Goal: Task Accomplishment & Management: Manage account settings

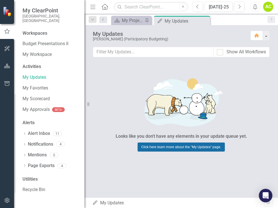
click at [185, 145] on link "Click here learn more about the "My Updates" page." at bounding box center [181, 146] width 87 height 9
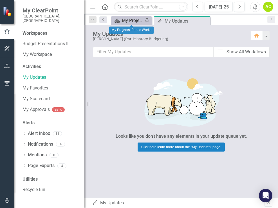
click at [132, 20] on div "My Projects: Public Works" at bounding box center [132, 20] width 21 height 7
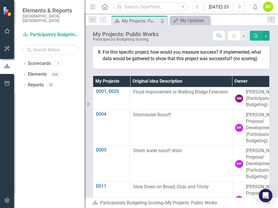
scroll to position [394, 0]
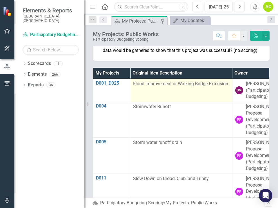
drag, startPoint x: 209, startPoint y: 92, endPoint x: 176, endPoint y: 100, distance: 33.2
click at [176, 100] on table "My Projects Original Idea Description Owner D001, D025 Edit Edit Initiative Lin…" at bounding box center [181, 209] width 177 height 282
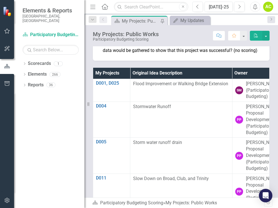
click at [236, 83] on div "My Projects Original Idea Description Owner D001, D025 Edit Edit Initiative Lin…" at bounding box center [181, 149] width 185 height 177
drag, startPoint x: 86, startPoint y: 104, endPoint x: 61, endPoint y: 111, distance: 26.1
click at [61, 111] on div "Elements & Reports City of Durham, NC Scorecard Participatory Budgeting Scoring…" at bounding box center [42, 104] width 85 height 208
drag, startPoint x: 89, startPoint y: 106, endPoint x: 70, endPoint y: 108, distance: 19.0
click at [70, 108] on div "Elements & Reports City of Durham, NC Scorecard Participatory Budgeting Scoring…" at bounding box center [42, 104] width 85 height 208
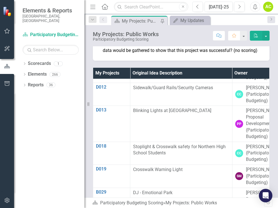
scroll to position [152, 0]
click at [137, 35] on div "My Projects: Public Works" at bounding box center [126, 34] width 66 height 6
click at [7, 32] on icon "button" at bounding box center [7, 31] width 6 height 5
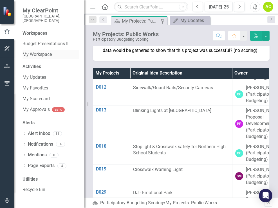
click at [34, 51] on link "My Workspace" at bounding box center [51, 54] width 56 height 6
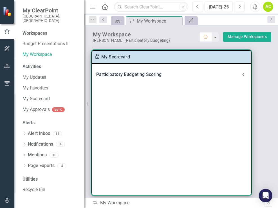
click at [132, 72] on div "Participatory Budgeting Scoring" at bounding box center [168, 74] width 144 height 8
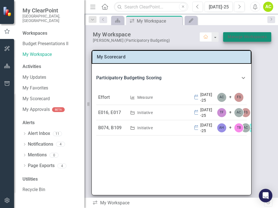
click at [249, 34] on link "Manage Workspaces" at bounding box center [247, 36] width 39 height 7
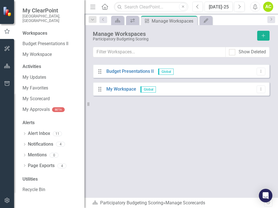
click at [146, 88] on span "Global" at bounding box center [148, 89] width 15 height 6
click at [261, 87] on icon "Dropdown Menu" at bounding box center [261, 89] width 5 height 4
click at [188, 88] on div "Drag My Workspace Global Dropdown Menu" at bounding box center [181, 89] width 177 height 14
click at [261, 70] on icon "Dropdown Menu" at bounding box center [261, 71] width 5 height 4
click at [236, 59] on div "Show Deleted" at bounding box center [182, 55] width 194 height 17
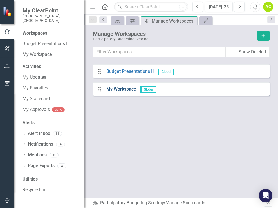
click at [117, 88] on link "My Workspace" at bounding box center [121, 88] width 30 height 5
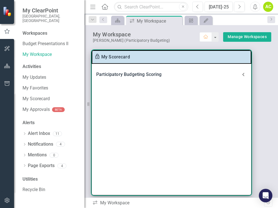
click at [242, 74] on icon at bounding box center [243, 74] width 7 height 7
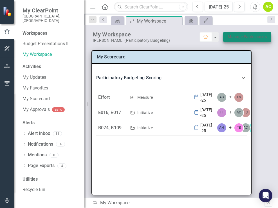
click at [236, 35] on link "Manage Workspaces" at bounding box center [247, 36] width 39 height 7
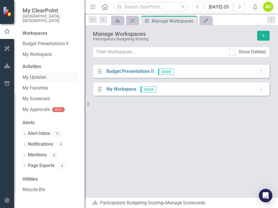
click at [41, 74] on link "My Updates" at bounding box center [51, 77] width 56 height 6
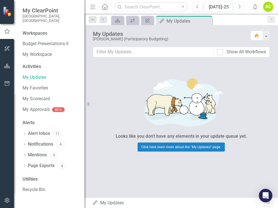
click at [238, 7] on icon "Next" at bounding box center [239, 6] width 3 height 5
click at [29, 74] on link "My Updates" at bounding box center [51, 77] width 56 height 6
click at [259, 36] on icon "button" at bounding box center [257, 36] width 5 height 4
click at [147, 21] on icon "icon.manageWorkspaces" at bounding box center [148, 20] width 6 height 5
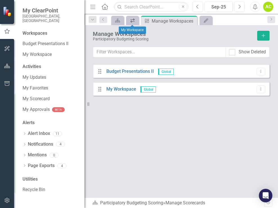
click at [132, 23] on icon "icon.workspace" at bounding box center [133, 20] width 6 height 5
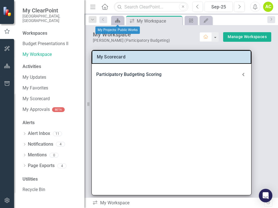
click at [118, 21] on icon at bounding box center [117, 21] width 5 height 4
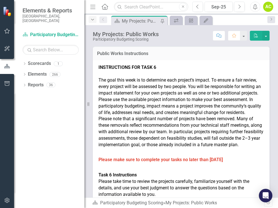
click at [94, 20] on icon "Dropdown" at bounding box center [92, 20] width 5 height 4
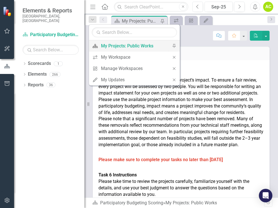
click at [103, 46] on div "My Projects: Public Works" at bounding box center [133, 45] width 65 height 7
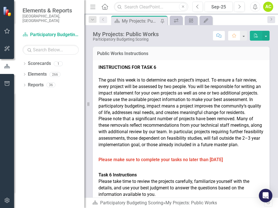
click at [103, 20] on icon at bounding box center [102, 19] width 1 height 3
click at [93, 20] on icon "Dropdown" at bounding box center [92, 20] width 5 height 4
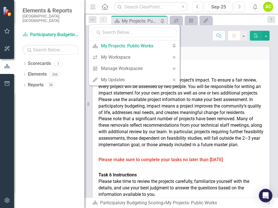
click at [128, 32] on input "text" at bounding box center [134, 32] width 85 height 10
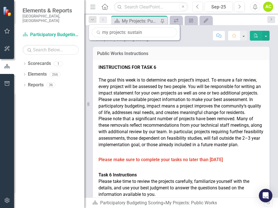
type input "my projects: sustain"
click at [37, 32] on link "Scorecard Participatory Budgeting Scoring" at bounding box center [51, 35] width 56 height 6
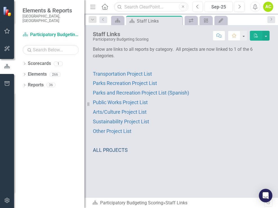
click at [111, 150] on span "ALL PROJECTS" at bounding box center [110, 150] width 35 height 6
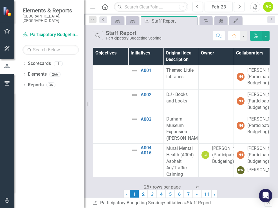
click at [239, 6] on icon "Next" at bounding box center [239, 6] width 3 height 5
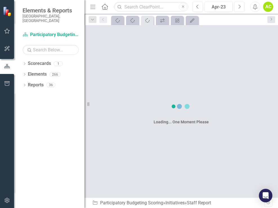
click at [239, 6] on icon "Next" at bounding box center [239, 6] width 3 height 5
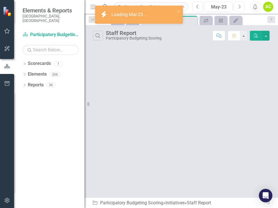
click at [239, 6] on icon "Next" at bounding box center [239, 6] width 3 height 5
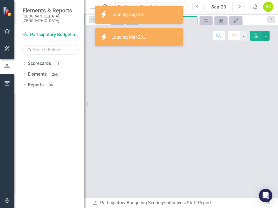
click at [239, 6] on icon "Next" at bounding box center [239, 6] width 3 height 5
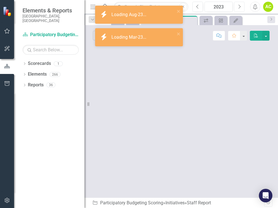
click at [239, 6] on icon "Next" at bounding box center [239, 6] width 3 height 5
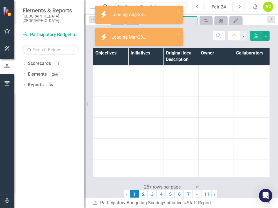
click at [239, 6] on icon "Next" at bounding box center [239, 6] width 3 height 5
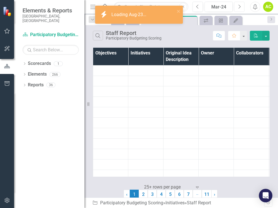
click at [239, 6] on icon "Next" at bounding box center [239, 6] width 3 height 5
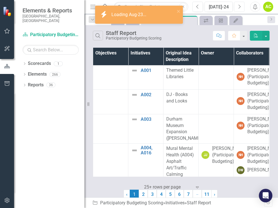
click at [239, 6] on icon "Next" at bounding box center [239, 6] width 3 height 5
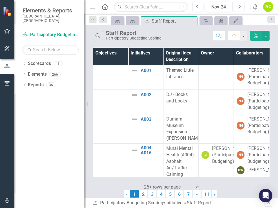
click at [239, 6] on icon "Next" at bounding box center [239, 6] width 3 height 5
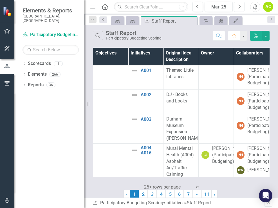
click at [239, 6] on icon "Next" at bounding box center [239, 6] width 3 height 5
click at [239, 7] on icon "Next" at bounding box center [239, 6] width 3 height 5
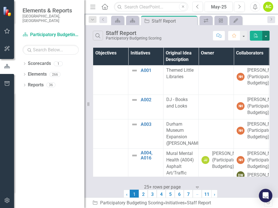
click at [267, 34] on button "button" at bounding box center [266, 36] width 7 height 10
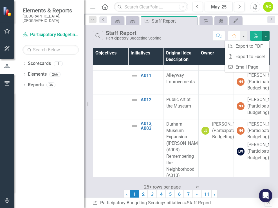
scroll to position [423, 0]
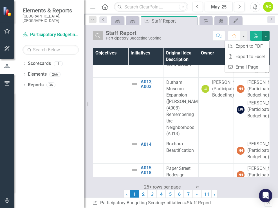
click at [97, 34] on icon "Search" at bounding box center [98, 35] width 6 height 5
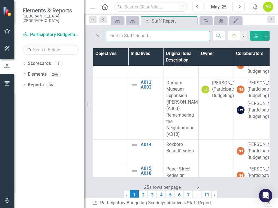
click at [108, 35] on input "text" at bounding box center [158, 36] width 104 height 10
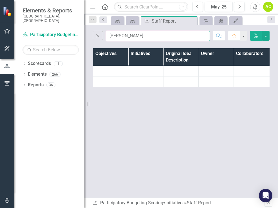
scroll to position [0, 0]
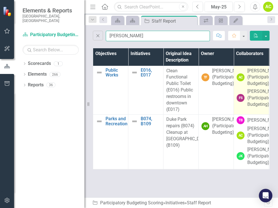
type input "arnold"
click at [239, 81] on div "AC" at bounding box center [241, 77] width 8 height 8
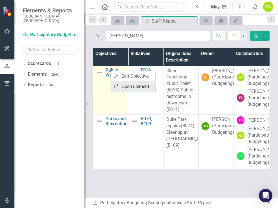
click at [131, 88] on link "Link Open Element" at bounding box center [133, 86] width 45 height 10
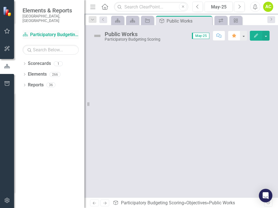
click at [44, 32] on link "Scorecard Participatory Budgeting Scoring" at bounding box center [51, 35] width 56 height 6
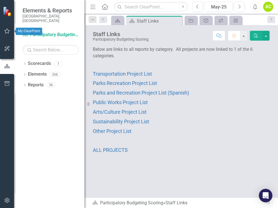
click at [6, 32] on icon "button" at bounding box center [7, 31] width 6 height 5
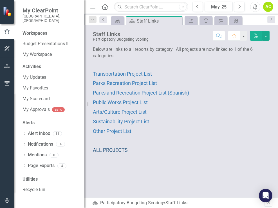
click at [112, 149] on span "ALL PROJECTS" at bounding box center [110, 150] width 35 height 6
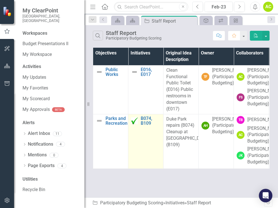
scroll to position [10, 0]
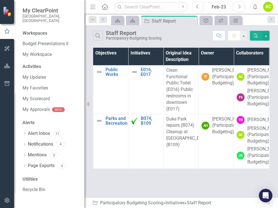
click at [224, 6] on div "Feb-23" at bounding box center [219, 7] width 24 height 7
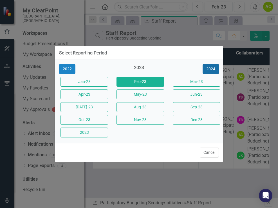
click at [214, 68] on button "2024" at bounding box center [211, 69] width 16 height 10
click at [214, 68] on button "2025" at bounding box center [211, 69] width 16 height 10
click at [138, 79] on button "Feb-25" at bounding box center [141, 82] width 48 height 10
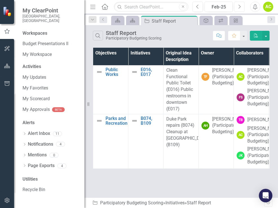
click at [239, 6] on icon "Next" at bounding box center [239, 6] width 3 height 5
click at [240, 7] on icon "button" at bounding box center [240, 7] width 2 height 4
click at [241, 7] on icon "Next" at bounding box center [239, 6] width 3 height 5
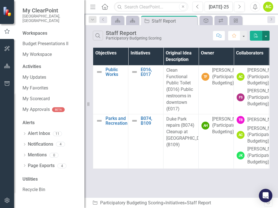
click at [268, 34] on button "button" at bounding box center [266, 36] width 7 height 10
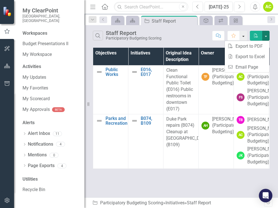
click at [244, 35] on button "button" at bounding box center [243, 36] width 7 height 10
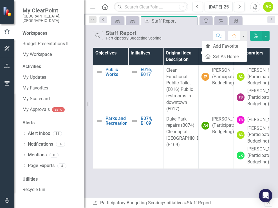
click at [219, 37] on icon "button" at bounding box center [219, 36] width 5 height 4
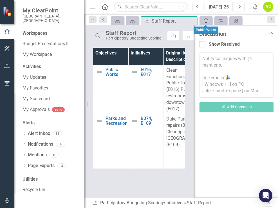
click at [206, 22] on icon "Objective" at bounding box center [206, 20] width 6 height 5
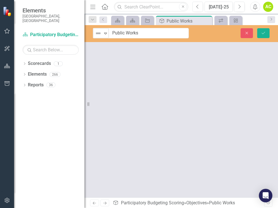
drag, startPoint x: 112, startPoint y: 35, endPoint x: 101, endPoint y: 44, distance: 13.9
click at [101, 44] on div "Not Defined Expand Public Works Close Save" at bounding box center [182, 111] width 194 height 172
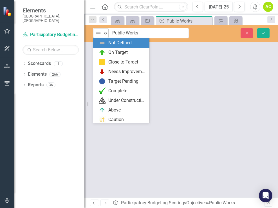
click at [105, 32] on icon "Expand" at bounding box center [106, 33] width 6 height 5
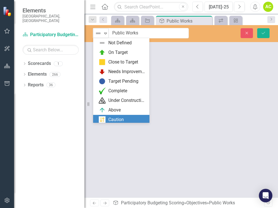
click at [131, 128] on div at bounding box center [182, 121] width 194 height 151
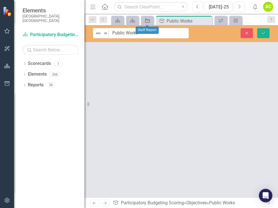
click at [149, 20] on icon at bounding box center [147, 21] width 5 height 4
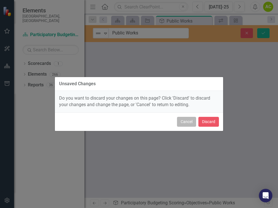
click at [188, 121] on button "Cancel" at bounding box center [186, 122] width 19 height 10
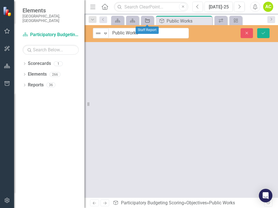
click at [148, 18] on icon "Initiative" at bounding box center [148, 20] width 6 height 5
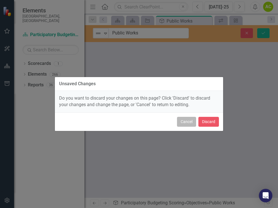
click at [191, 122] on button "Cancel" at bounding box center [186, 122] width 19 height 10
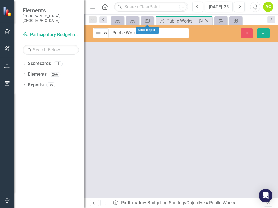
click at [207, 23] on div "Close" at bounding box center [207, 20] width 7 height 7
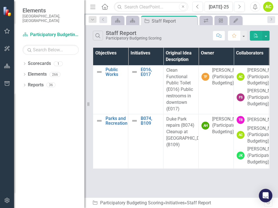
click at [234, 36] on icon "Favorite" at bounding box center [234, 36] width 5 height 4
click at [238, 7] on icon "Next" at bounding box center [239, 6] width 3 height 5
click at [239, 7] on icon "Next" at bounding box center [239, 6] width 3 height 5
click at [197, 6] on icon "button" at bounding box center [198, 7] width 2 height 4
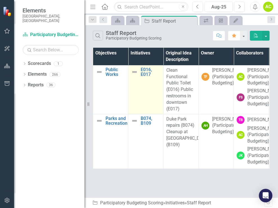
click at [136, 71] on img at bounding box center [134, 71] width 7 height 7
click at [147, 69] on link "E016, E017" at bounding box center [151, 72] width 20 height 10
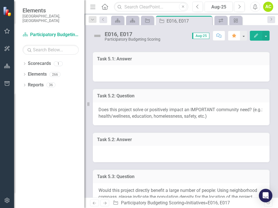
scroll to position [197, 0]
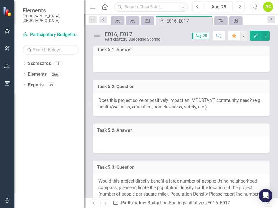
click at [126, 52] on h3 "Task 5.1: Answer" at bounding box center [181, 49] width 168 height 5
click at [266, 35] on button "button" at bounding box center [266, 36] width 7 height 10
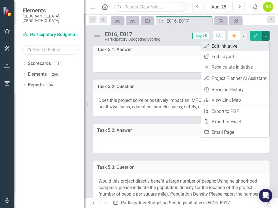
click at [226, 45] on link "Edit Edit Initiative" at bounding box center [235, 46] width 68 height 10
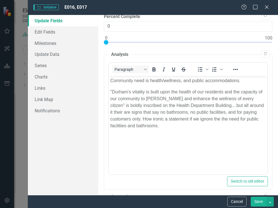
scroll to position [56, 0]
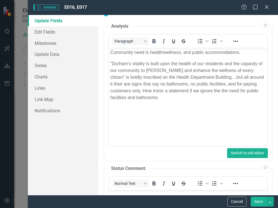
click at [249, 154] on button "Switch to old editor" at bounding box center [247, 153] width 41 height 10
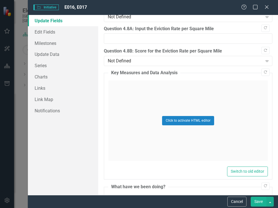
scroll to position [1390, 0]
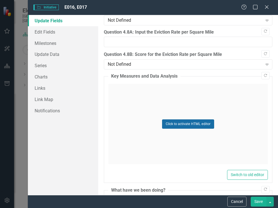
click at [199, 122] on button "Click to activate HTML editor" at bounding box center [188, 123] width 52 height 9
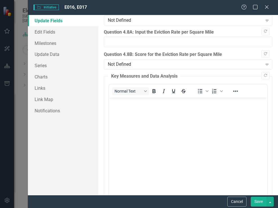
scroll to position [0, 0]
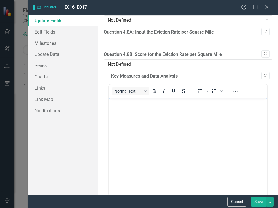
click at [128, 110] on body "Rich Text Area. Press ALT-0 for help." at bounding box center [188, 139] width 159 height 85
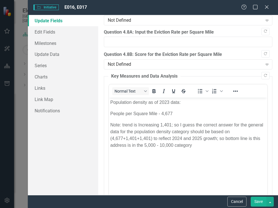
click at [257, 201] on button "Save" at bounding box center [259, 201] width 16 height 10
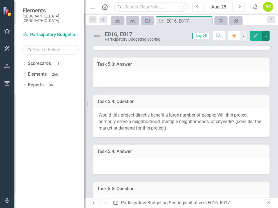
scroll to position [366, 0]
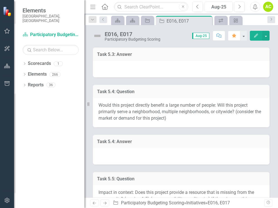
click at [225, 144] on h3 "Task 5.4: Answer" at bounding box center [181, 141] width 168 height 5
click at [122, 144] on h3 "Task 5.4: Answer" at bounding box center [181, 141] width 168 height 5
click at [266, 35] on button "button" at bounding box center [266, 36] width 7 height 10
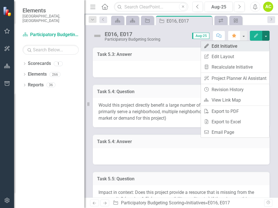
click at [242, 47] on link "Edit Edit Initiative" at bounding box center [235, 46] width 68 height 10
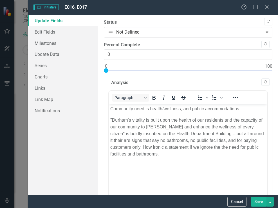
scroll to position [0, 0]
click at [55, 53] on link "Update Data" at bounding box center [63, 53] width 70 height 11
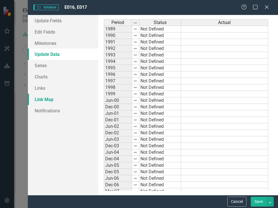
click at [41, 99] on link "Link Map" at bounding box center [63, 99] width 70 height 11
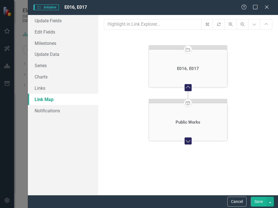
click at [188, 141] on icon "Expand Chart" at bounding box center [188, 141] width 7 height 6
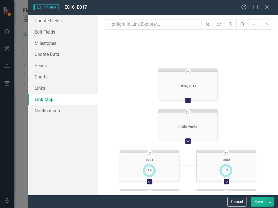
click at [161, 166] on icon at bounding box center [149, 170] width 56 height 13
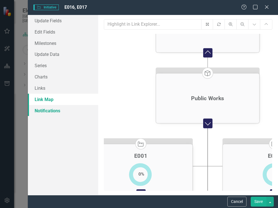
click at [52, 110] on link "Notifications" at bounding box center [63, 110] width 70 height 11
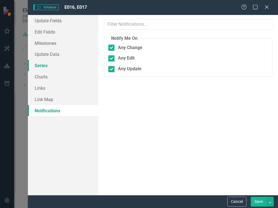
click at [42, 65] on link "Series" at bounding box center [63, 65] width 70 height 11
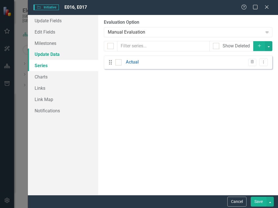
click at [47, 53] on link "Update Data" at bounding box center [63, 53] width 70 height 11
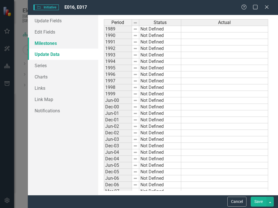
click at [48, 44] on link "Milestones" at bounding box center [63, 42] width 70 height 11
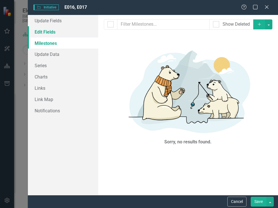
click at [49, 31] on link "Edit Fields" at bounding box center [63, 31] width 70 height 11
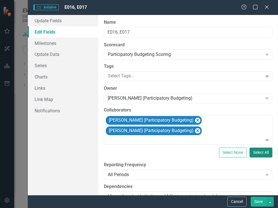
click at [260, 151] on button "Select All" at bounding box center [261, 152] width 23 height 10
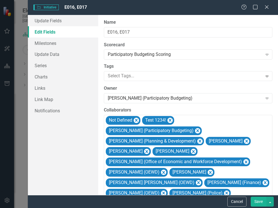
click at [258, 200] on button "Save" at bounding box center [259, 201] width 16 height 10
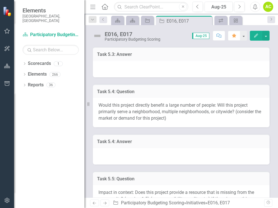
click at [157, 157] on div at bounding box center [181, 156] width 177 height 16
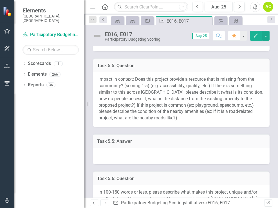
scroll to position [507, 0]
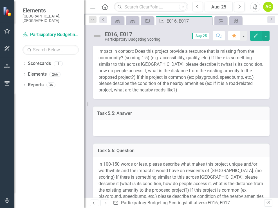
click at [168, 136] on div at bounding box center [181, 128] width 177 height 16
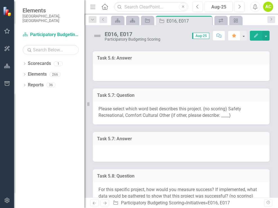
scroll to position [676, 0]
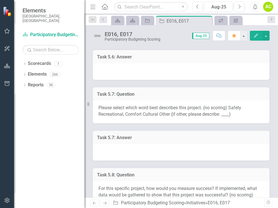
click at [168, 142] on td "Task 5.7: Answer" at bounding box center [181, 137] width 168 height 7
click at [170, 155] on div at bounding box center [181, 152] width 177 height 16
click at [168, 140] on h3 "Task 5.7: Answer" at bounding box center [181, 137] width 168 height 5
click at [265, 32] on button "button" at bounding box center [266, 36] width 7 height 10
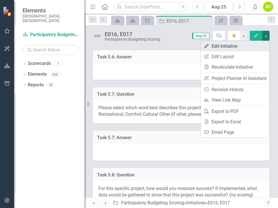
click at [240, 45] on link "Edit Edit Initiative" at bounding box center [235, 46] width 68 height 10
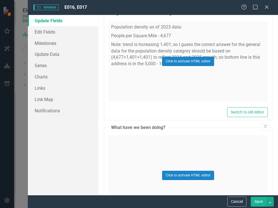
scroll to position [1493, 0]
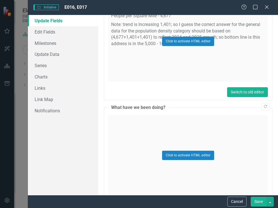
click at [245, 92] on button "Switch to old editor" at bounding box center [247, 92] width 41 height 10
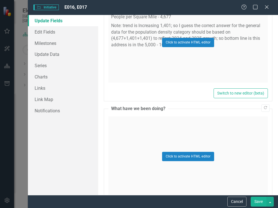
scroll to position [1521, 0]
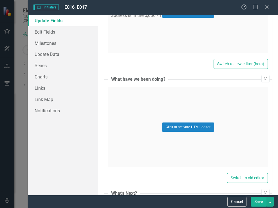
click at [125, 97] on div "Click to activate HTML editor" at bounding box center [188, 127] width 160 height 80
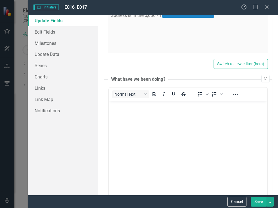
scroll to position [0, 0]
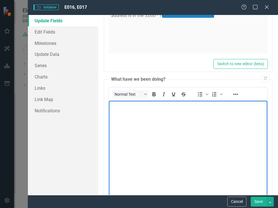
drag, startPoint x: 156, startPoint y: 129, endPoint x: 145, endPoint y: 137, distance: 13.8
click at [145, 137] on body "Rich Text Area. Press ALT-0 for help." at bounding box center [188, 142] width 159 height 85
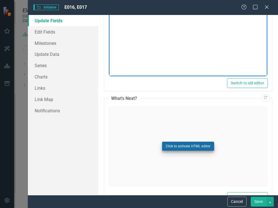
scroll to position [1662, 0]
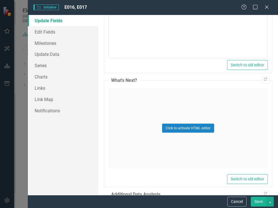
click at [260, 200] on button "Save" at bounding box center [259, 201] width 16 height 10
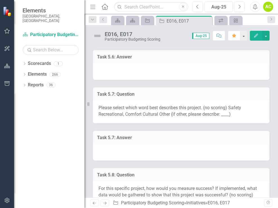
click at [157, 123] on div "Please select which word best describes this project. (no scoring) Safety Recre…" at bounding box center [181, 111] width 177 height 23
click at [118, 97] on h3 "Task 5.7: Question" at bounding box center [181, 94] width 168 height 5
click at [266, 35] on button "button" at bounding box center [266, 36] width 7 height 10
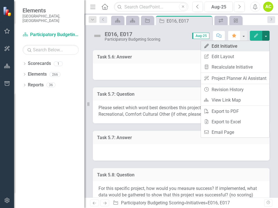
click at [249, 44] on link "Edit Edit Initiative" at bounding box center [235, 46] width 68 height 10
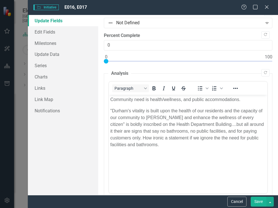
scroll to position [0, 0]
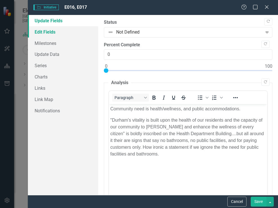
click at [43, 31] on link "Edit Fields" at bounding box center [63, 31] width 70 height 11
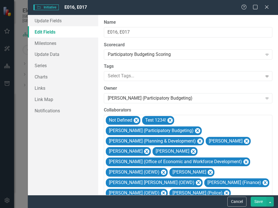
scroll to position [157, 0]
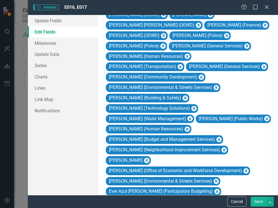
click at [80, 132] on div "Update Fields Edit Fields Milestones Update Data Series Charts Links Link Map N…" at bounding box center [63, 105] width 70 height 180
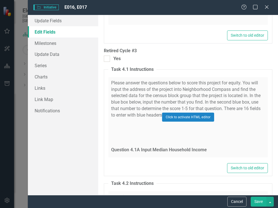
scroll to position [7975, 0]
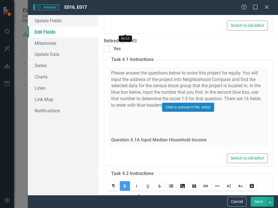
click at [124, 183] on icon "Bold" at bounding box center [125, 185] width 5 height 5
click at [139, 181] on link "Italic" at bounding box center [137, 186] width 10 height 10
drag, startPoint x: 110, startPoint y: 140, endPoint x: 231, endPoint y: 138, distance: 121.1
click at [125, 183] on icon "Bold" at bounding box center [125, 185] width 5 height 5
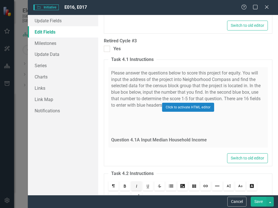
drag, startPoint x: 182, startPoint y: 149, endPoint x: 111, endPoint y: 149, distance: 71.6
click at [227, 183] on icon "Size" at bounding box center [229, 185] width 5 height 5
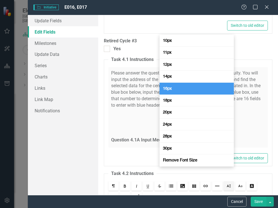
click at [197, 88] on link "16px" at bounding box center [197, 89] width 74 height 12
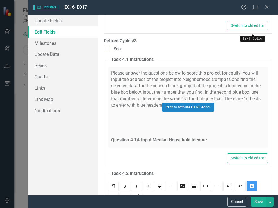
click at [250, 183] on icon "Text Color" at bounding box center [252, 185] width 5 height 5
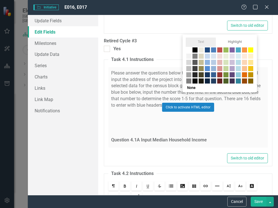
click at [213, 48] on span at bounding box center [214, 50] width 6 height 6
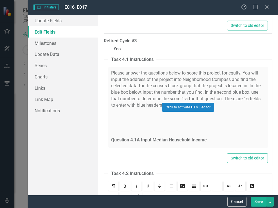
click at [261, 200] on button "Save" at bounding box center [259, 201] width 16 height 10
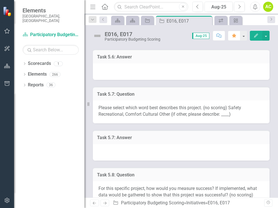
click at [148, 140] on h3 "Task 5.7: Answer" at bounding box center [181, 137] width 168 height 5
click at [266, 35] on button "button" at bounding box center [266, 36] width 7 height 10
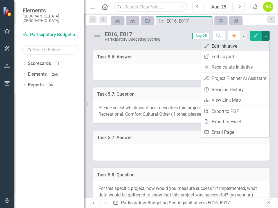
click at [251, 45] on link "Edit Edit Initiative" at bounding box center [235, 46] width 68 height 10
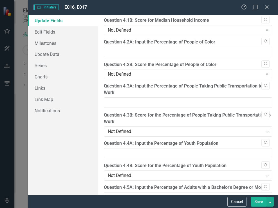
scroll to position [1132, 0]
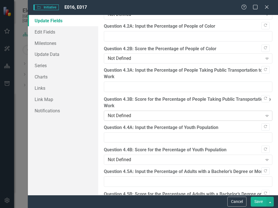
click at [265, 114] on icon "Expand" at bounding box center [268, 115] width 6 height 5
click at [83, 6] on span "E016, E017" at bounding box center [76, 7] width 23 height 5
click at [259, 200] on button "Save" at bounding box center [259, 201] width 16 height 10
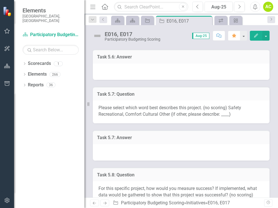
click at [143, 140] on h3 "Task 5.7: Answer" at bounding box center [181, 137] width 168 height 5
click at [266, 35] on button "button" at bounding box center [266, 36] width 7 height 10
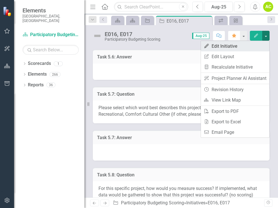
click at [231, 46] on link "Edit Edit Initiative" at bounding box center [235, 46] width 68 height 10
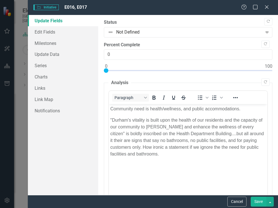
scroll to position [0, 0]
click at [52, 32] on link "Edit Fields" at bounding box center [63, 31] width 70 height 11
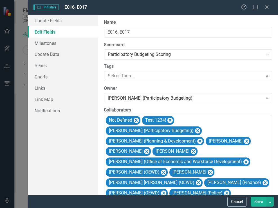
click at [108, 110] on label "Collaborators" at bounding box center [188, 110] width 169 height 6
click at [189, 105] on div "ClearPoint Can Do More! How ClearPoint Can Help Close Enterprise plans can auto…" at bounding box center [188, 105] width 180 height 180
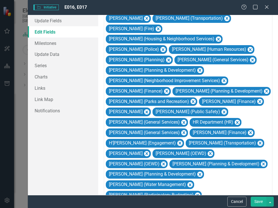
scroll to position [1042, 0]
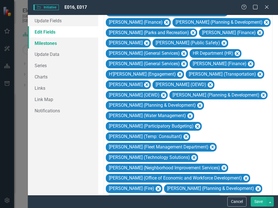
click at [55, 43] on link "Milestones" at bounding box center [63, 42] width 70 height 11
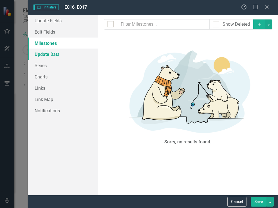
click at [50, 55] on link "Update Data" at bounding box center [63, 53] width 70 height 11
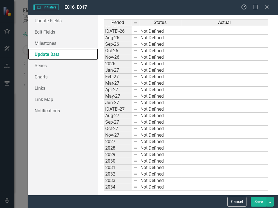
scroll to position [3795, 0]
click at [273, 40] on div "Period Status Actual [DATE]-25 Not Defined Aug-25 Not Defined Sep-25 Not Define…" at bounding box center [188, 105] width 180 height 180
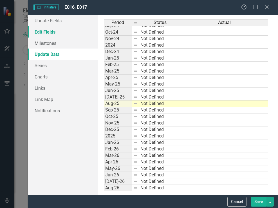
click at [45, 31] on link "Edit Fields" at bounding box center [63, 31] width 70 height 11
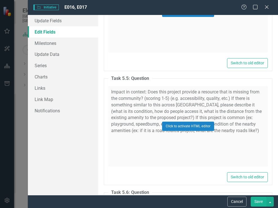
scroll to position [9856, 0]
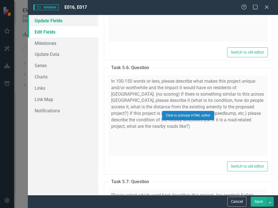
click at [49, 19] on link "Update Fields" at bounding box center [63, 20] width 70 height 11
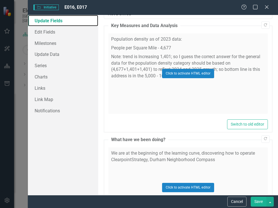
scroll to position [1496, 0]
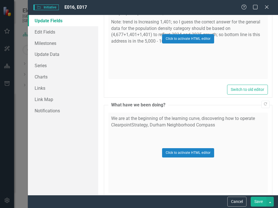
click at [216, 126] on div "Click to activate HTML editor" at bounding box center [188, 152] width 160 height 80
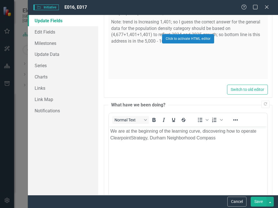
scroll to position [0, 0]
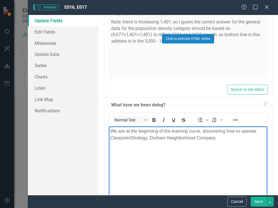
click at [215, 137] on p "We are at the beginning of the learning curve, discovering how to operate Clear…" at bounding box center [188, 134] width 156 height 14
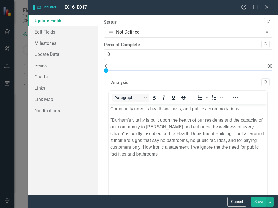
scroll to position [1496, 0]
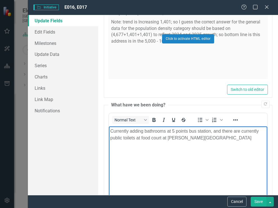
click at [229, 137] on p "Currently adding bathrooms at 5 points bus station, and there are currently pub…" at bounding box center [188, 134] width 156 height 14
click at [261, 199] on button "Save" at bounding box center [259, 201] width 16 height 10
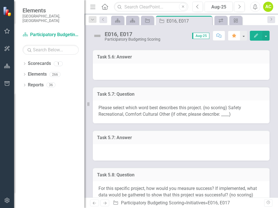
click at [172, 140] on h3 "Task 5.7: Answer" at bounding box center [181, 137] width 168 height 5
click at [265, 34] on button "button" at bounding box center [266, 36] width 7 height 10
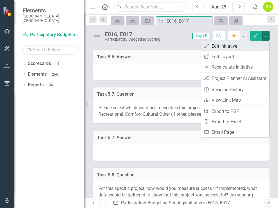
click at [233, 46] on link "Edit Edit Initiative" at bounding box center [235, 46] width 68 height 10
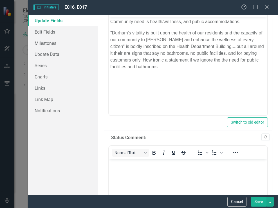
scroll to position [0, 0]
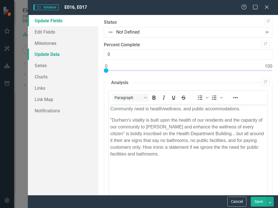
click at [44, 55] on link "Update Data" at bounding box center [63, 53] width 70 height 11
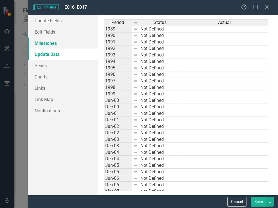
click at [45, 43] on link "Milestones" at bounding box center [63, 42] width 70 height 11
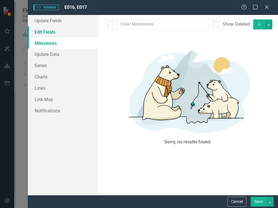
click at [47, 32] on link "Edit Fields" at bounding box center [63, 31] width 70 height 11
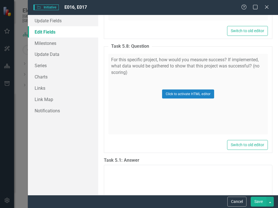
scroll to position [10001, 0]
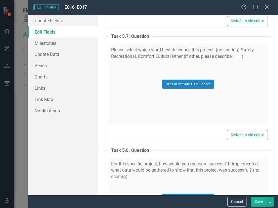
type textarea "health, wellness, homelessness, comfort, accommodations"
click at [256, 202] on button "Save" at bounding box center [259, 201] width 16 height 10
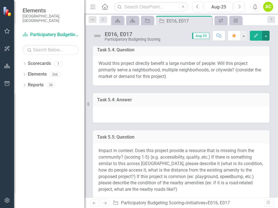
scroll to position [195, 0]
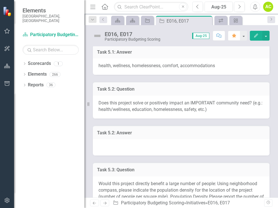
click at [219, 154] on div at bounding box center [181, 147] width 177 height 16
click at [217, 135] on h3 "Task 5.2: Answer" at bounding box center [181, 132] width 168 height 5
